Goal: Find specific page/section: Find specific page/section

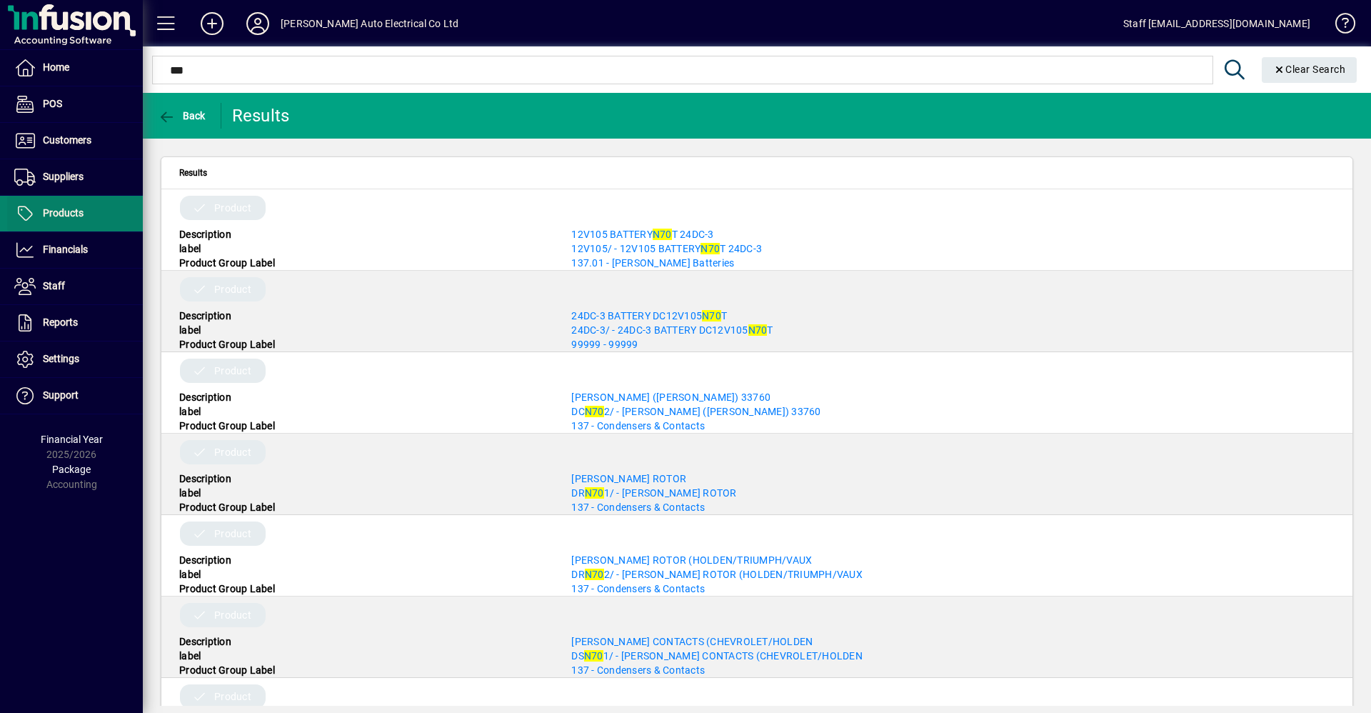
type input "***"
click at [64, 211] on span "Products" at bounding box center [63, 212] width 41 height 11
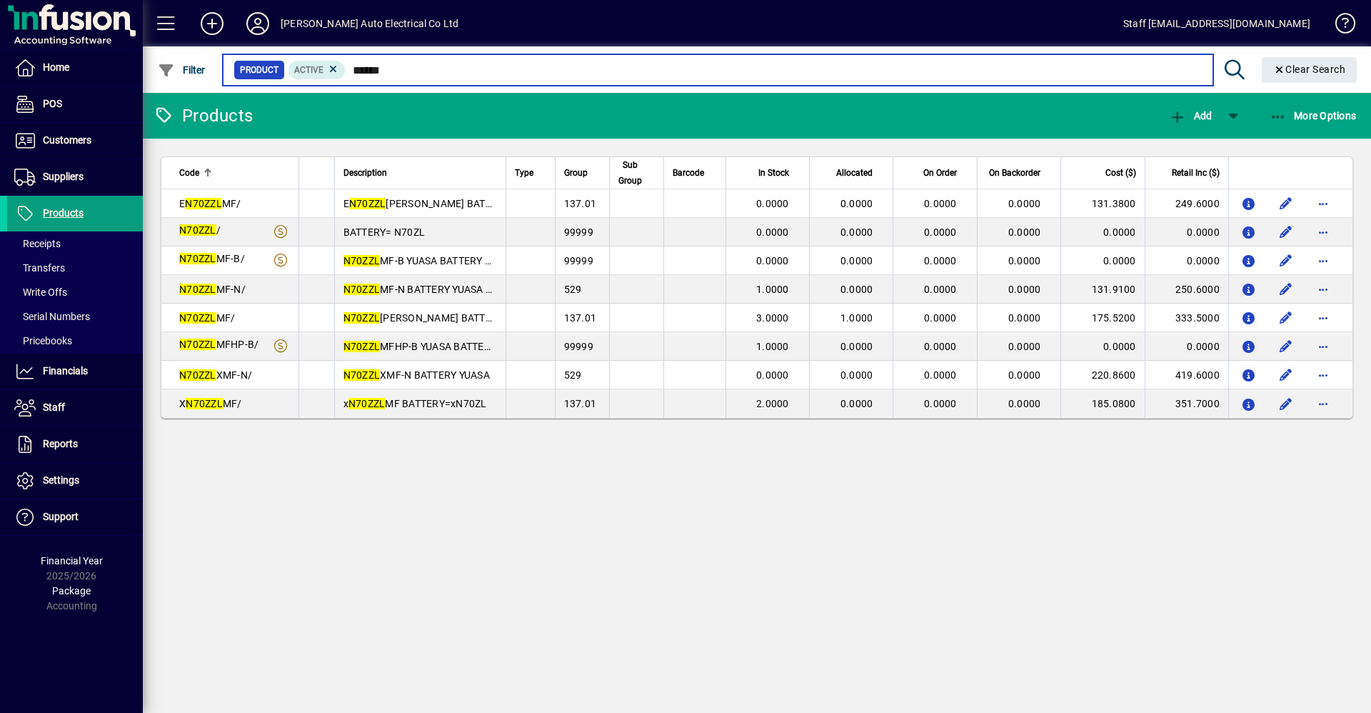
type input "******"
